Goal: Task Accomplishment & Management: Use online tool/utility

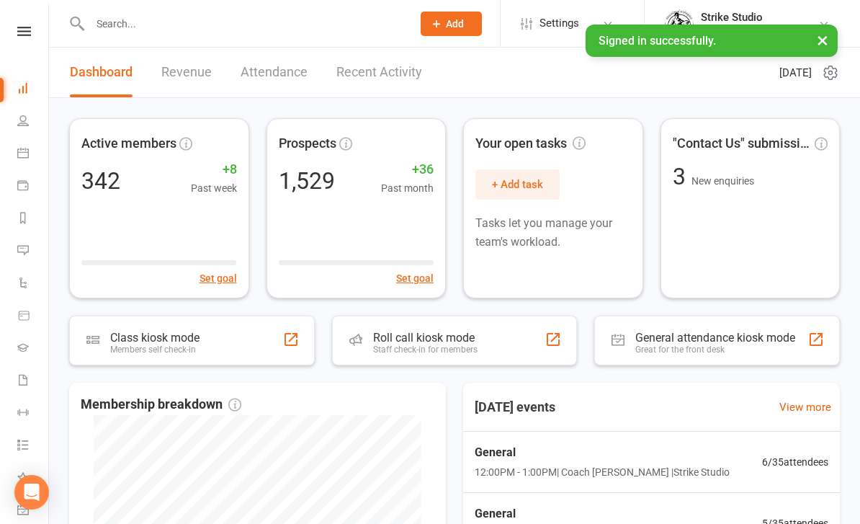
click at [179, 32] on input "text" at bounding box center [244, 24] width 316 height 20
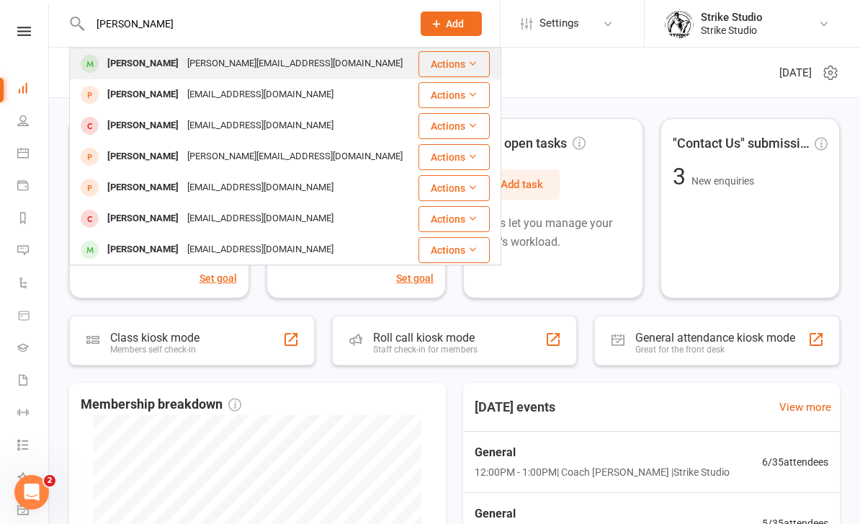
type input "Isabella"
click at [259, 59] on div "Isabella.markos1@gmail.com" at bounding box center [295, 63] width 224 height 21
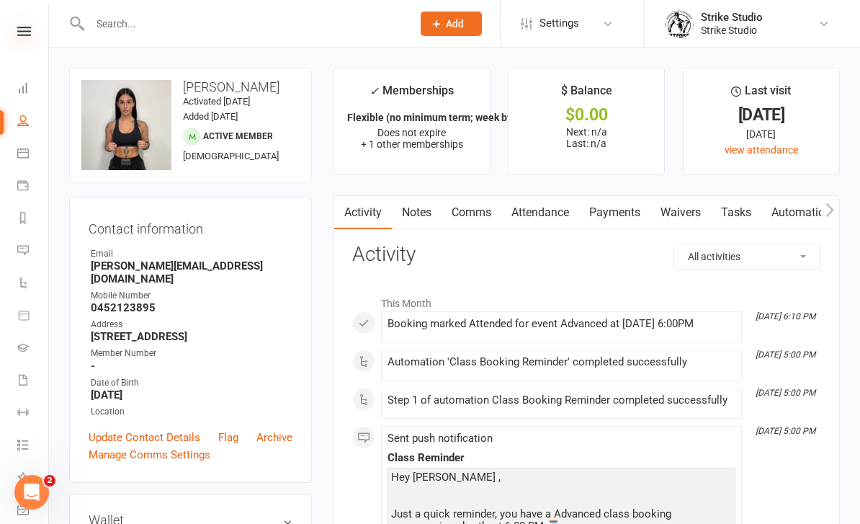
click at [27, 35] on icon at bounding box center [24, 31] width 14 height 9
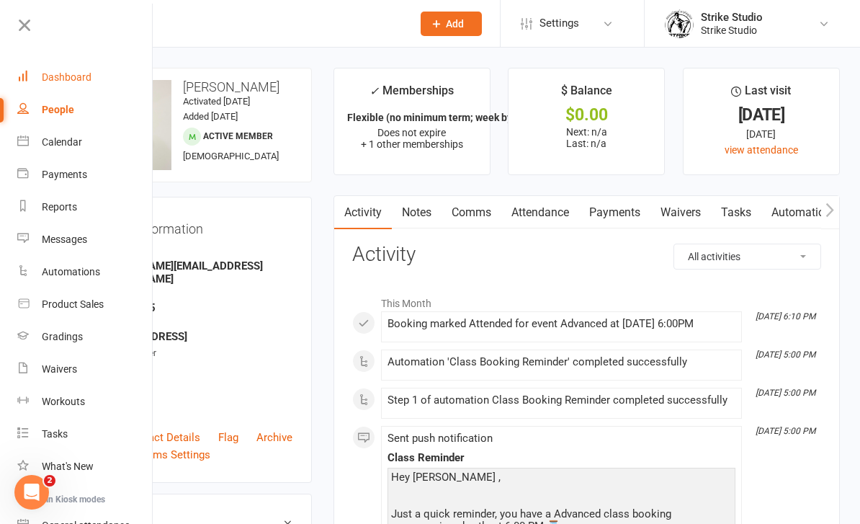
click at [84, 75] on div "Dashboard" at bounding box center [67, 77] width 50 height 12
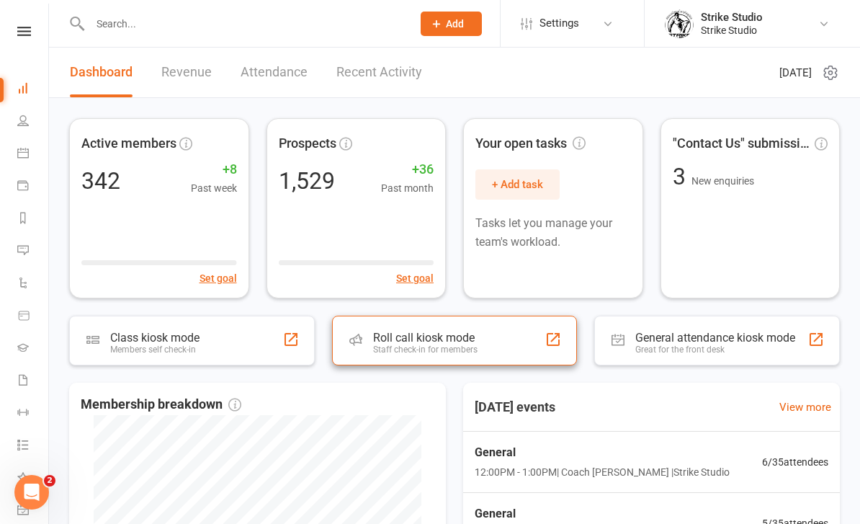
click at [560, 338] on div at bounding box center [553, 339] width 17 height 17
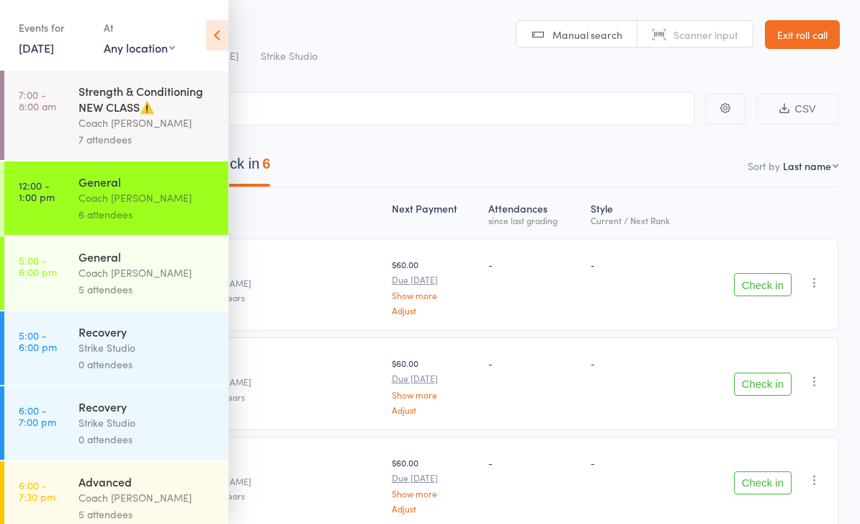
click at [220, 28] on icon at bounding box center [217, 35] width 22 height 30
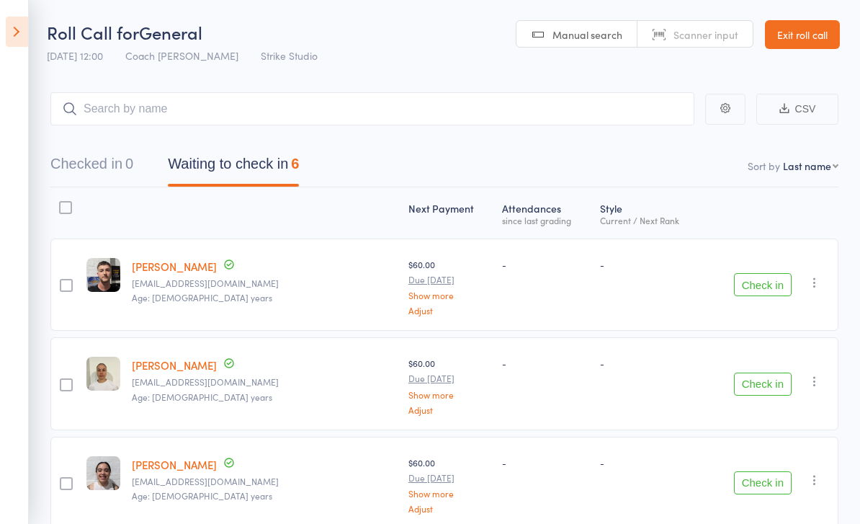
click at [811, 32] on link "Exit roll call" at bounding box center [802, 34] width 75 height 29
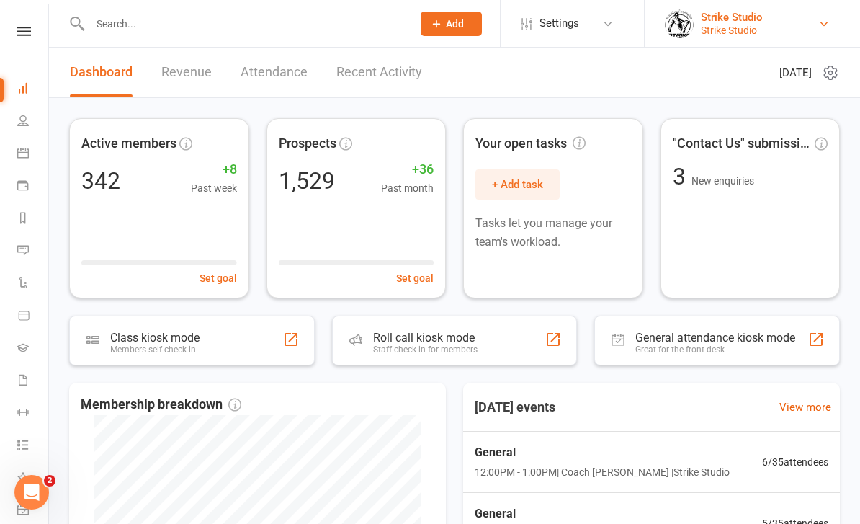
click at [831, 21] on link "Strike Studio Strike Studio" at bounding box center [751, 23] width 172 height 29
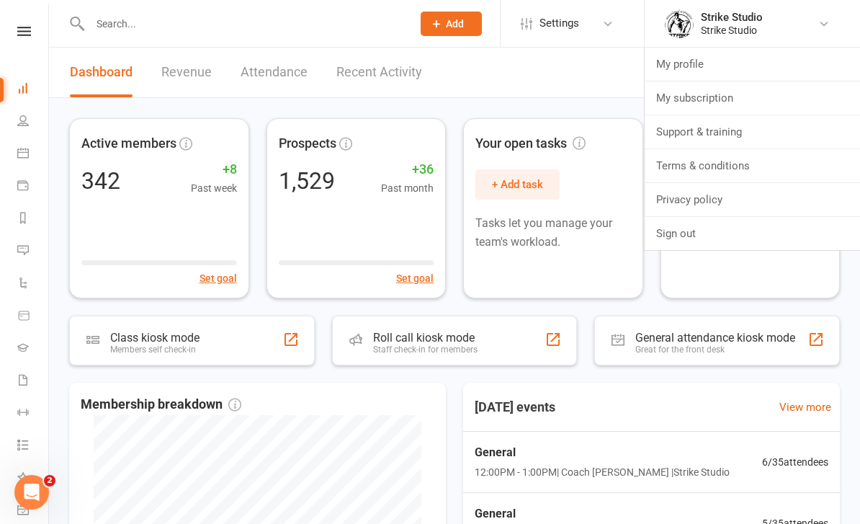
click at [571, 90] on header "Dashboard Revenue Attendance Recent Activity [DATE]" at bounding box center [454, 73] width 811 height 50
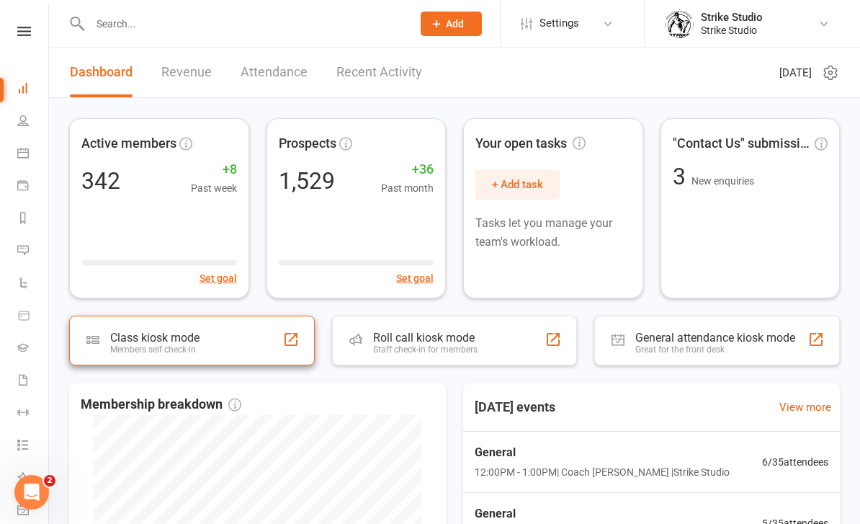
click at [295, 341] on div at bounding box center [290, 339] width 17 height 17
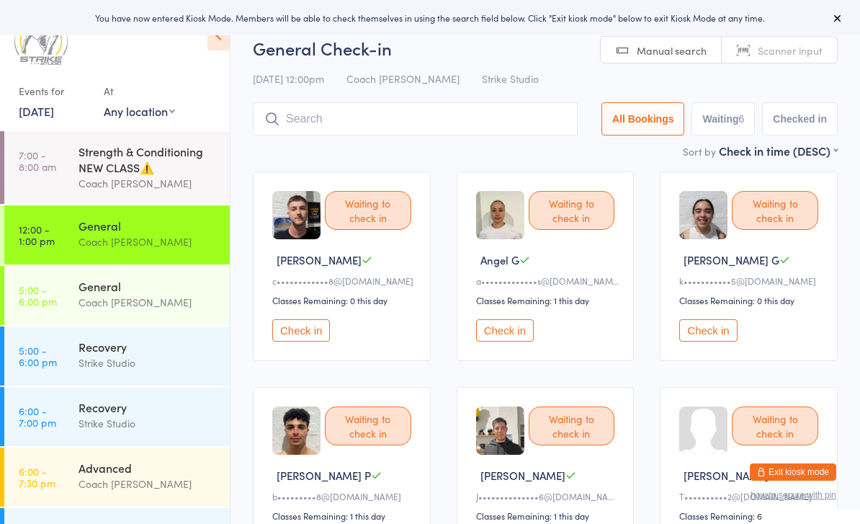
click at [316, 333] on button "Check in" at bounding box center [301, 330] width 58 height 22
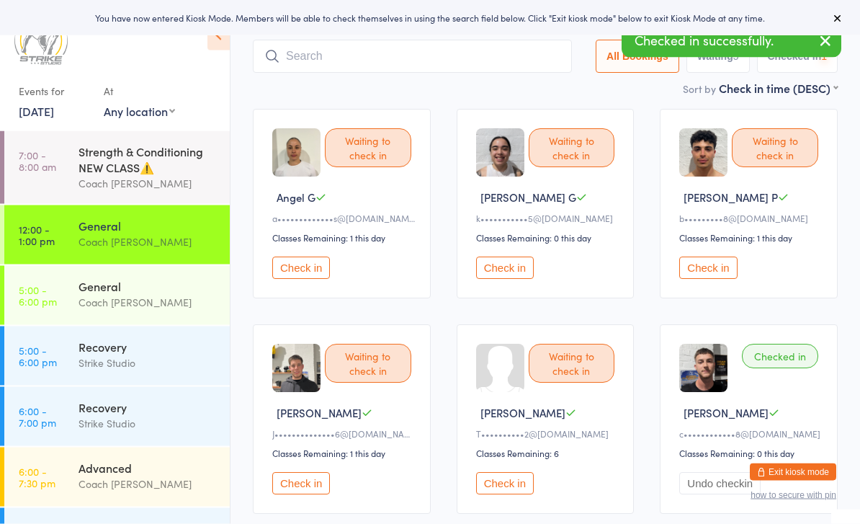
scroll to position [63, 0]
click at [714, 272] on button "Check in" at bounding box center [708, 267] width 58 height 22
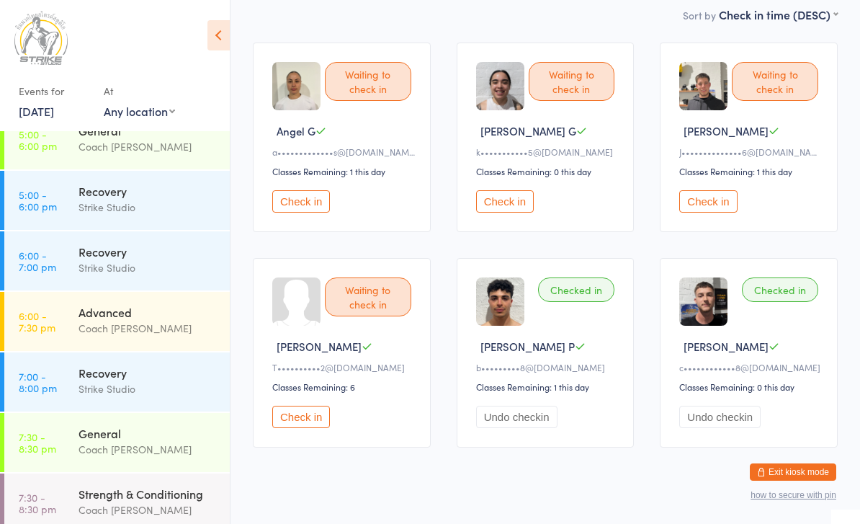
scroll to position [159, 0]
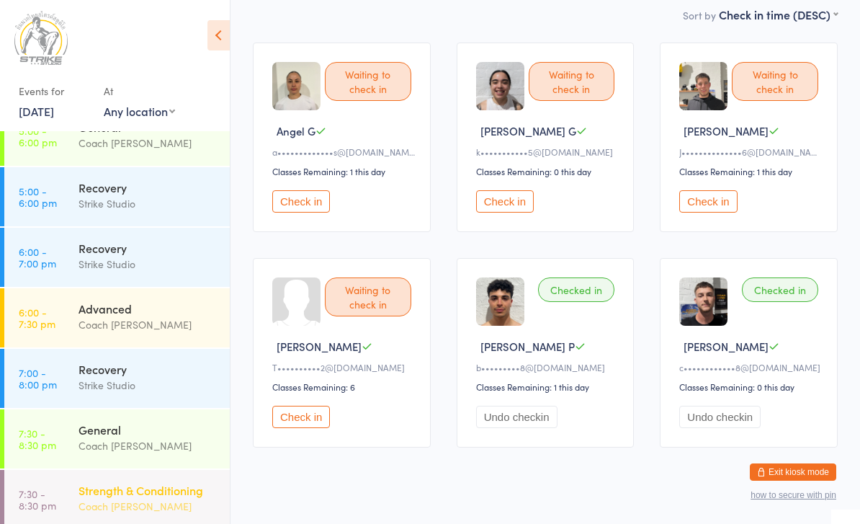
click at [92, 490] on div "Strength & Conditioning" at bounding box center [148, 490] width 139 height 16
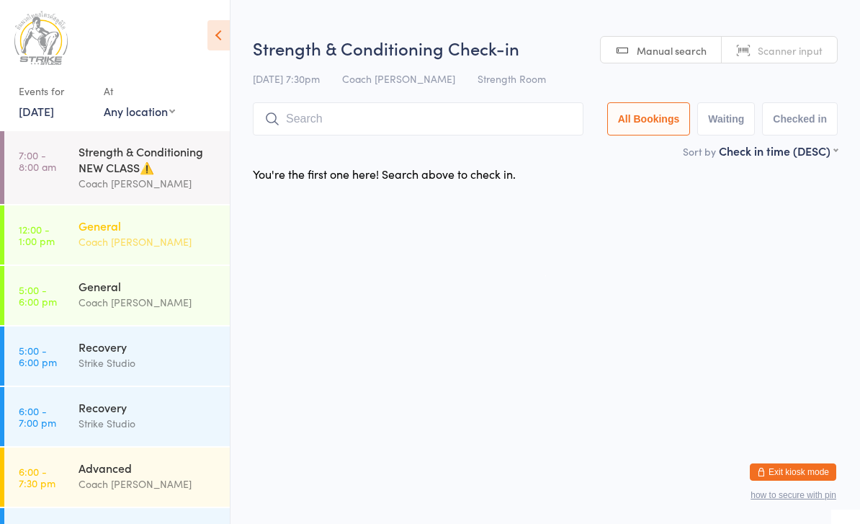
click at [91, 233] on div "General" at bounding box center [148, 226] width 139 height 16
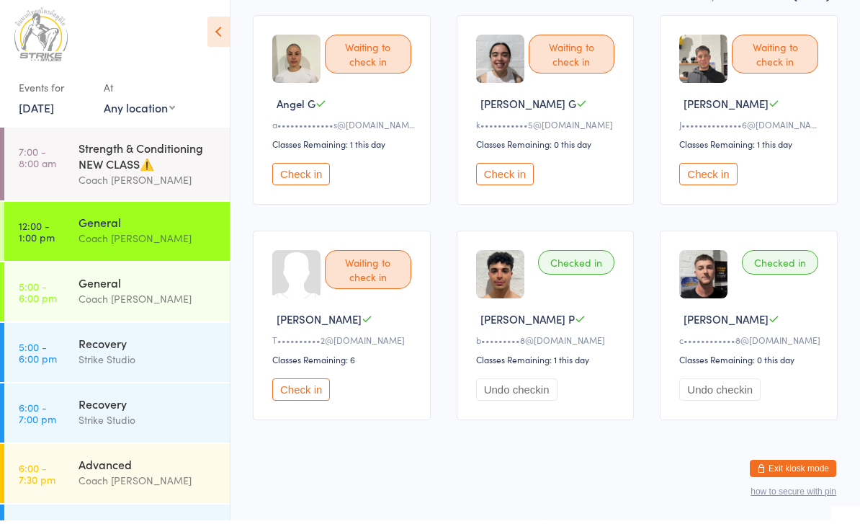
scroll to position [175, 0]
click at [498, 166] on button "Check in" at bounding box center [505, 177] width 58 height 22
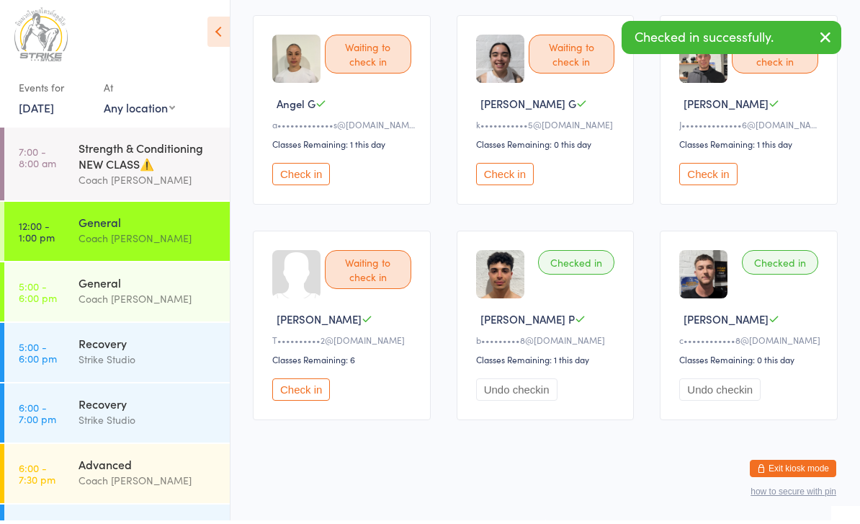
scroll to position [129, 0]
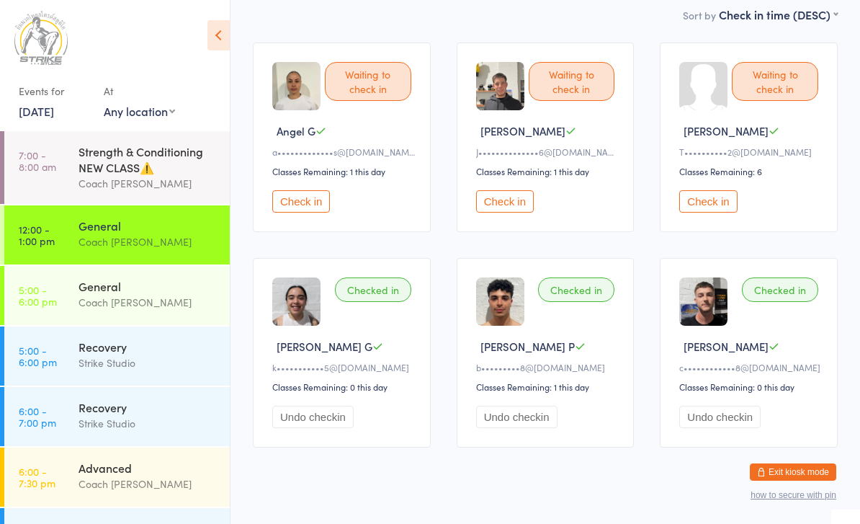
click at [305, 200] on button "Check in" at bounding box center [301, 201] width 58 height 22
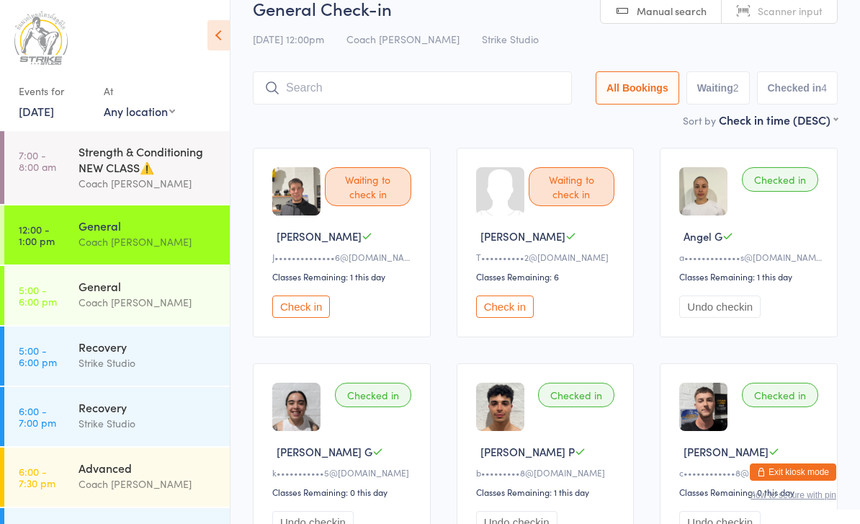
click at [462, 116] on div "Sort by Check in time (DESC) First name (ASC) First name (DESC) Last name (ASC)…" at bounding box center [545, 120] width 585 height 16
click at [496, 73] on input "search" at bounding box center [412, 87] width 319 height 33
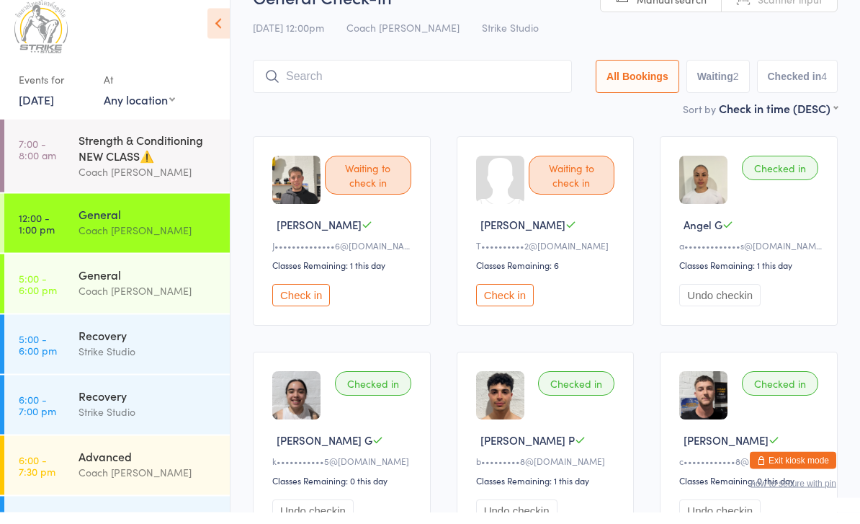
scroll to position [47, 0]
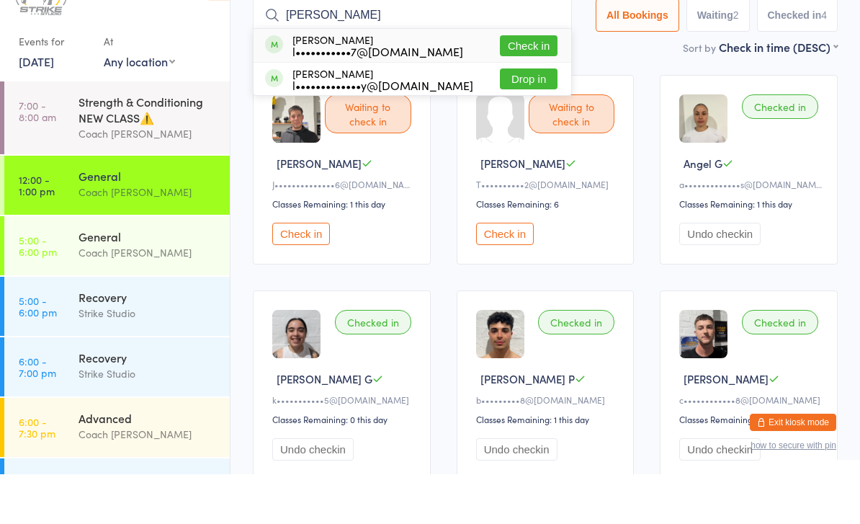
type input "Louis paga"
click at [538, 85] on button "Check in" at bounding box center [529, 95] width 58 height 21
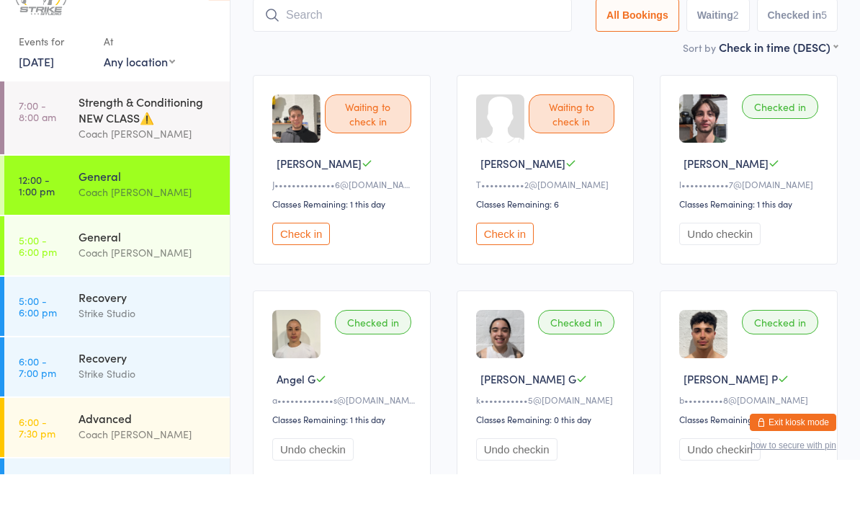
click at [301, 272] on button "Check in" at bounding box center [301, 283] width 58 height 22
